Goal: Navigation & Orientation: Find specific page/section

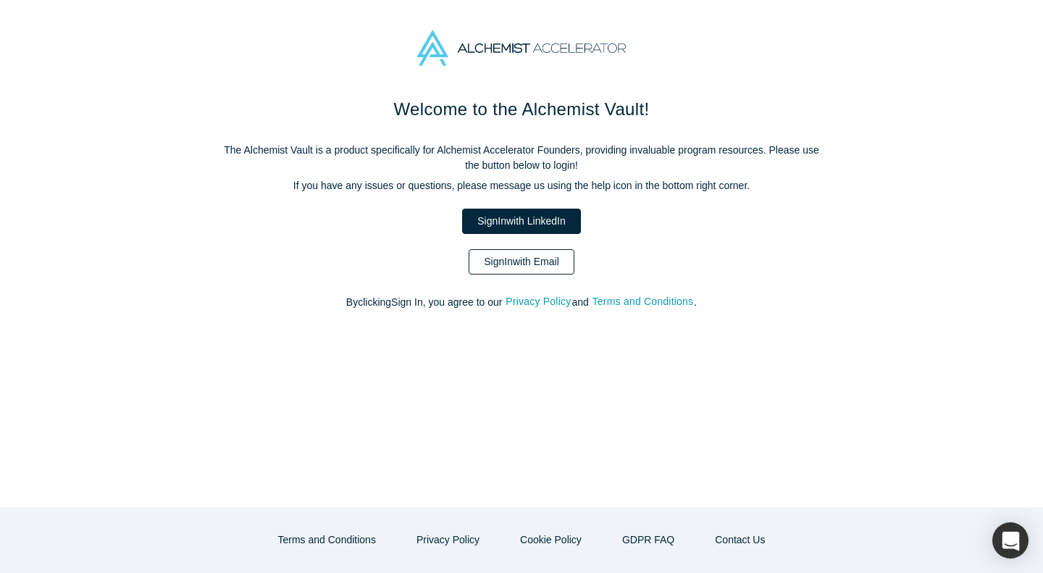
click at [513, 264] on link "Sign In with Email" at bounding box center [522, 261] width 106 height 25
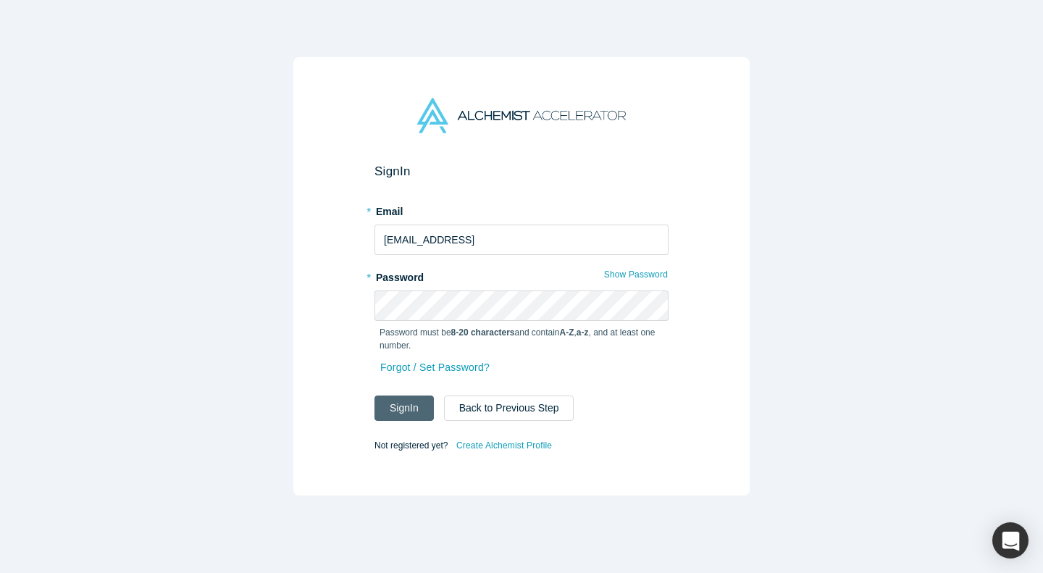
click at [419, 411] on button "Sign In" at bounding box center [403, 407] width 59 height 25
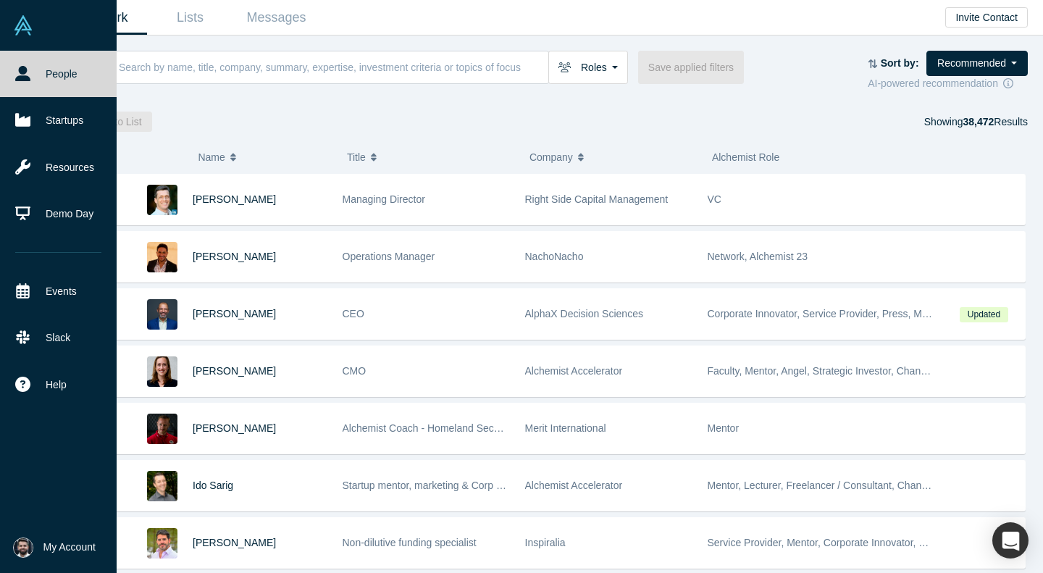
click at [33, 25] on link at bounding box center [58, 25] width 117 height 51
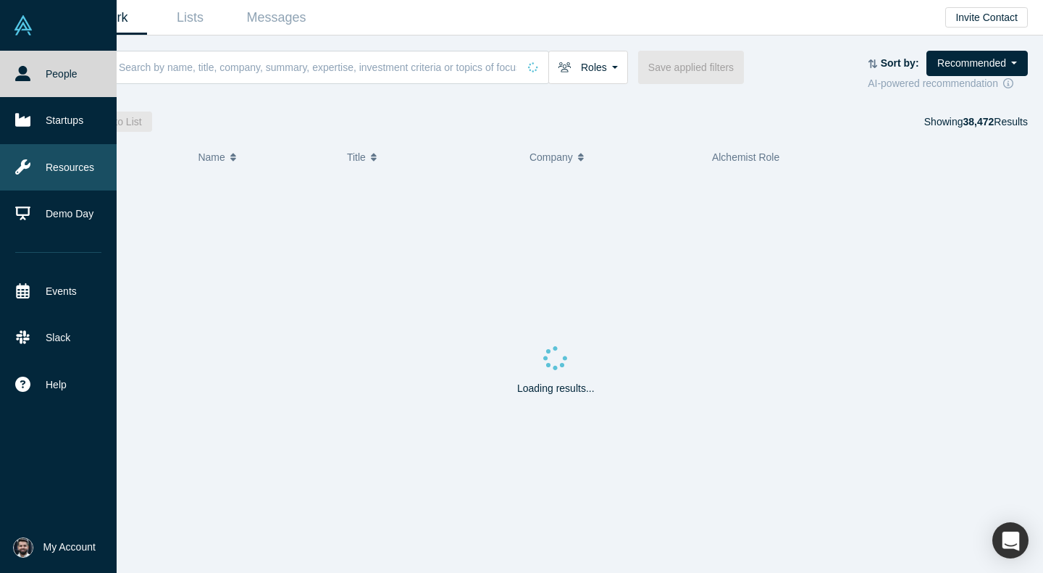
click at [64, 160] on link "Resources" at bounding box center [58, 167] width 117 height 46
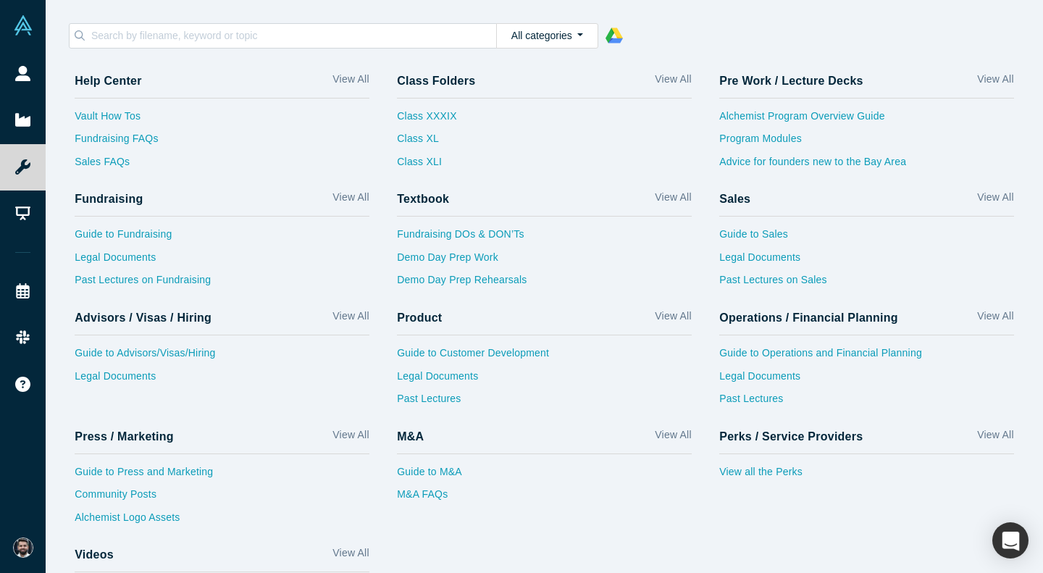
scroll to position [46, 0]
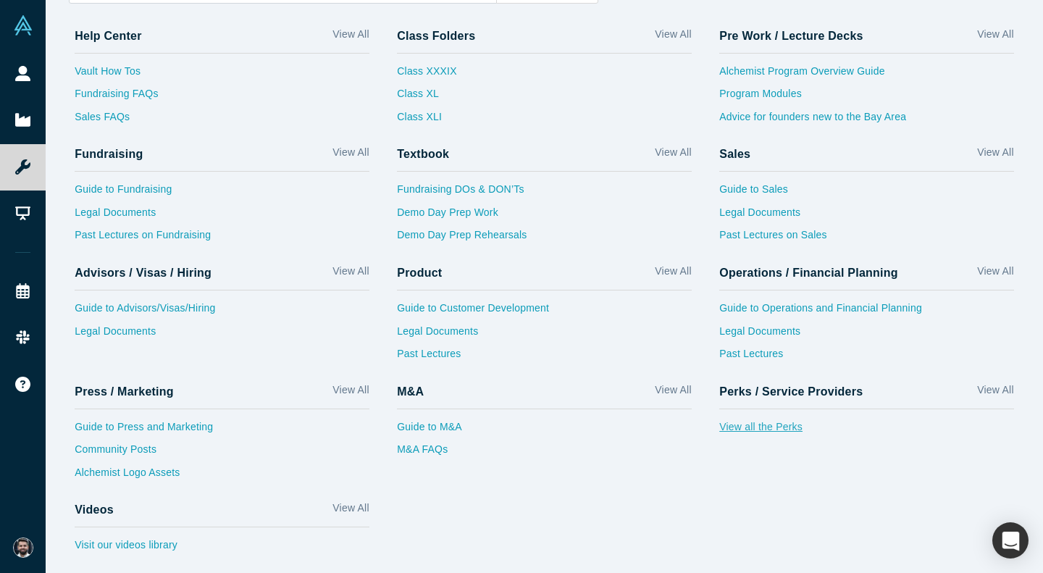
click at [774, 432] on link "View all the Perks" at bounding box center [866, 430] width 294 height 23
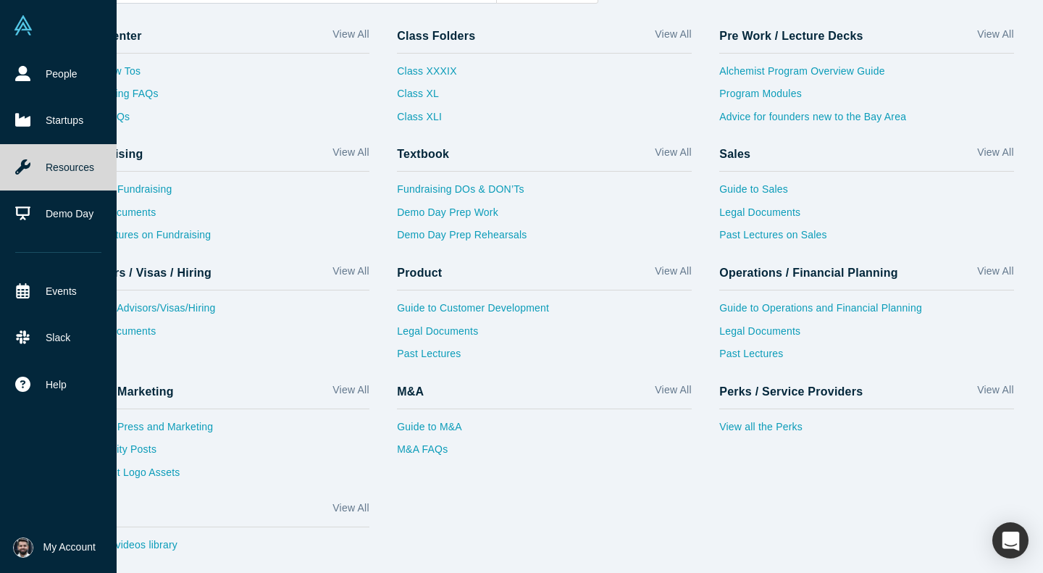
click at [26, 23] on img at bounding box center [23, 25] width 20 height 20
